Goal: Information Seeking & Learning: Learn about a topic

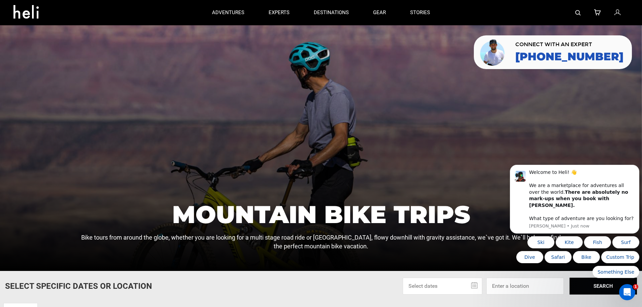
scroll to position [180, 0]
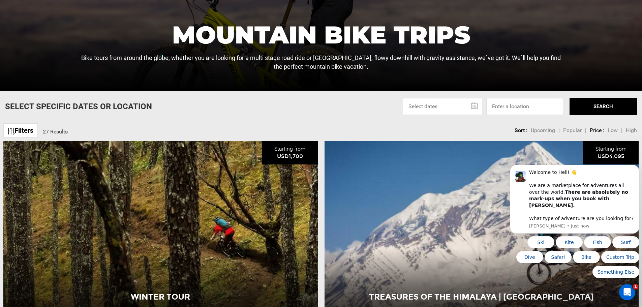
click at [28, 130] on link "Filters" at bounding box center [20, 130] width 34 height 15
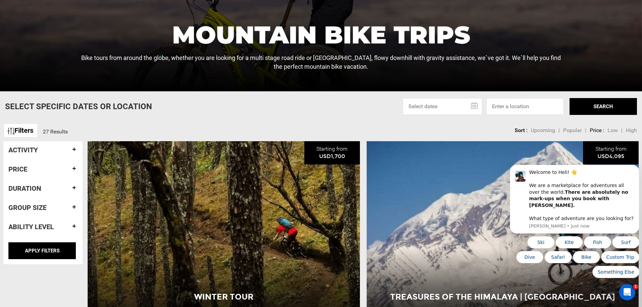
click at [49, 147] on h4 "Activity" at bounding box center [42, 149] width 69 height 7
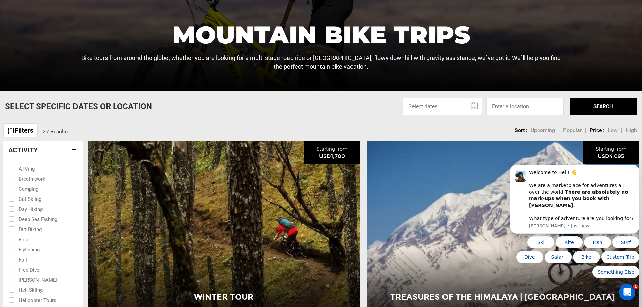
scroll to position [360, 0]
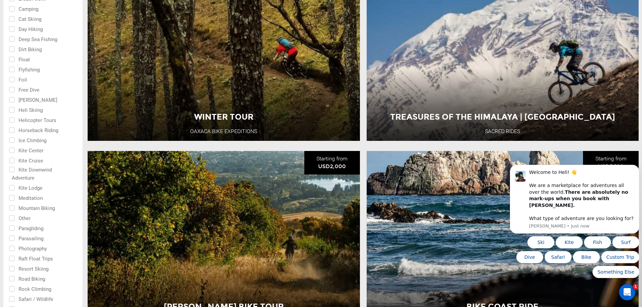
click at [11, 209] on input "checkbox" at bounding box center [38, 208] width 59 height 10
checkbox input "true"
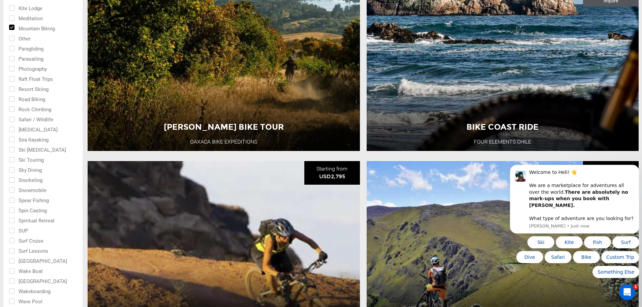
scroll to position [719, 0]
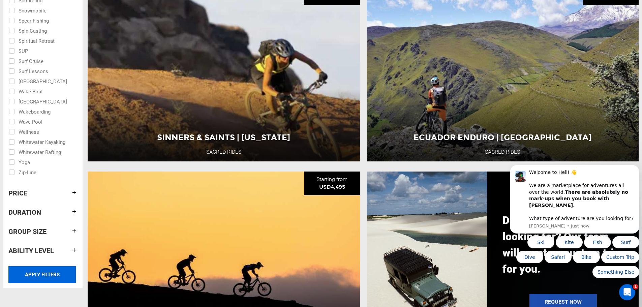
click at [35, 276] on input "APPLY FILTERS" at bounding box center [41, 274] width 67 height 17
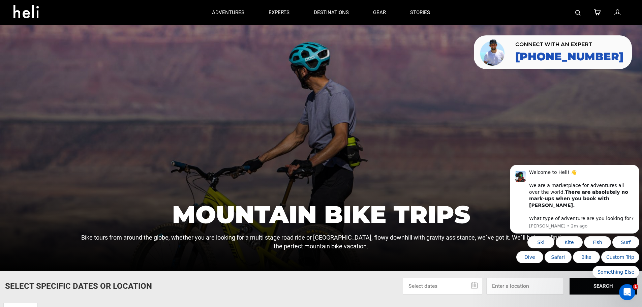
scroll to position [180, 0]
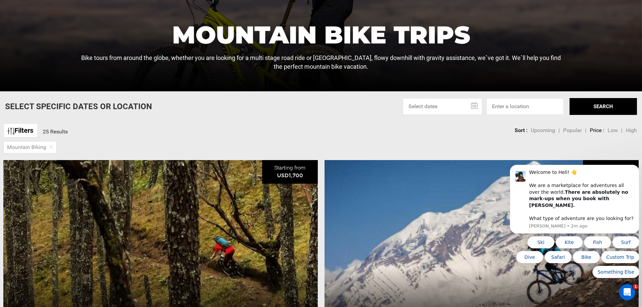
click at [27, 131] on link "Filters" at bounding box center [20, 130] width 34 height 15
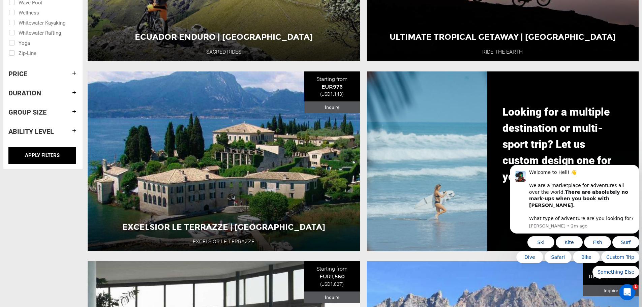
scroll to position [899, 0]
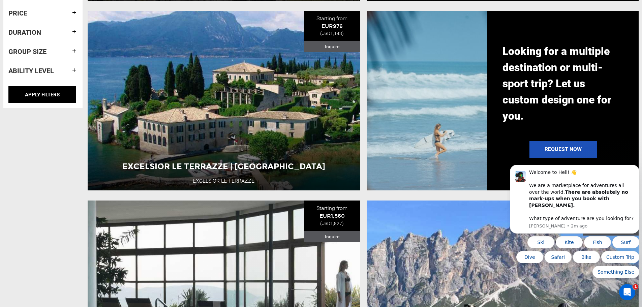
click at [73, 30] on h4 "Duration" at bounding box center [42, 32] width 69 height 7
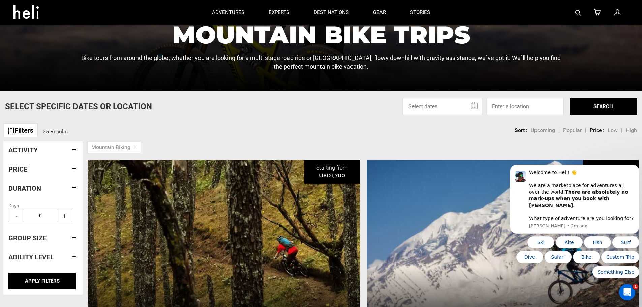
scroll to position [360, 0]
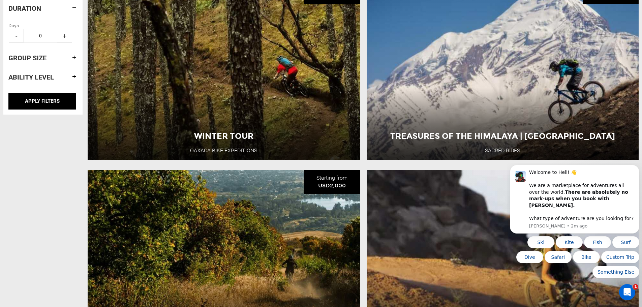
click at [74, 77] on h4 "Ability Level" at bounding box center [42, 77] width 69 height 7
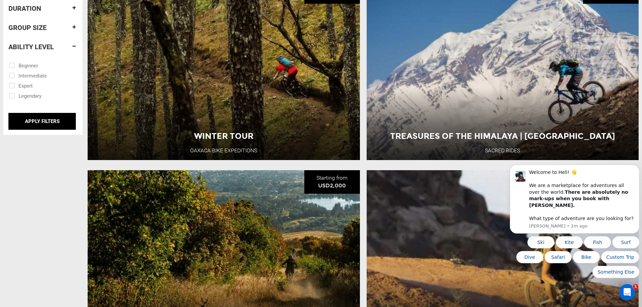
click at [11, 74] on input "checkbox" at bounding box center [38, 75] width 59 height 10
checkbox input "true"
click at [12, 85] on input "checkbox" at bounding box center [38, 85] width 59 height 10
checkbox input "true"
click at [45, 120] on input "APPLY FILTERS" at bounding box center [41, 121] width 67 height 17
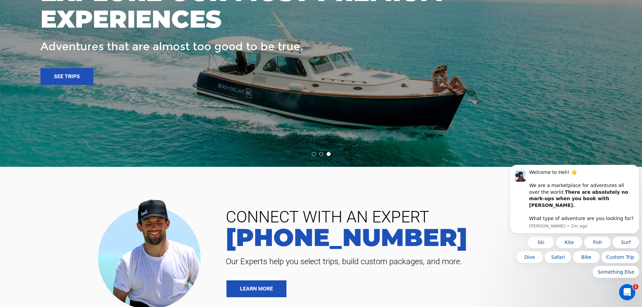
scroll to position [2698, 0]
